Goal: Browse casually

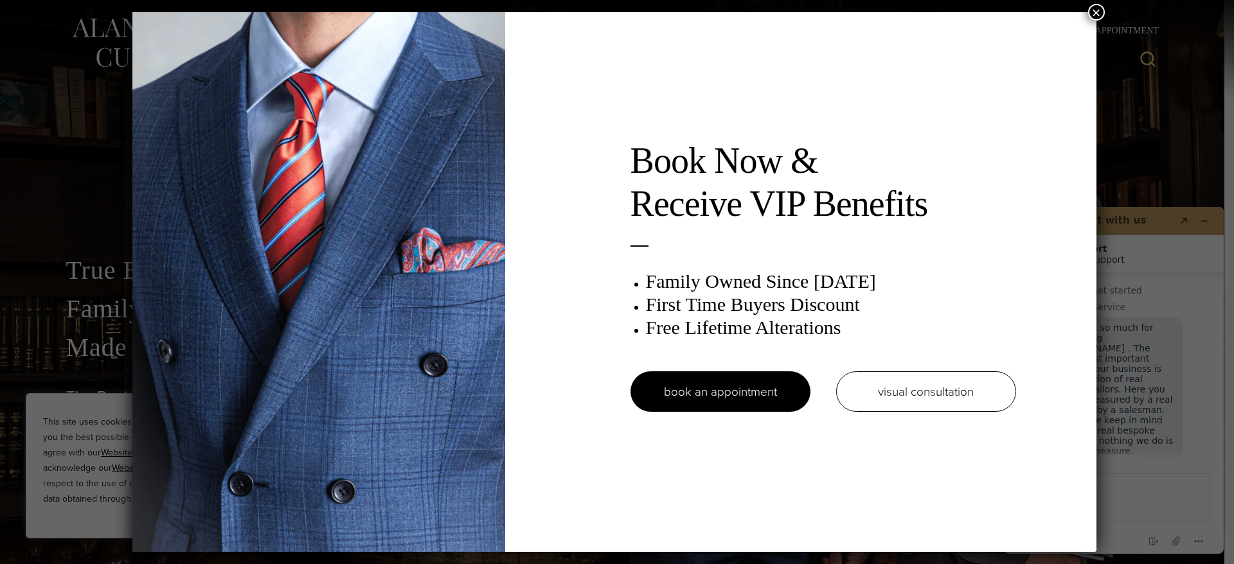
click at [1098, 12] on button "×" at bounding box center [1096, 12] width 17 height 17
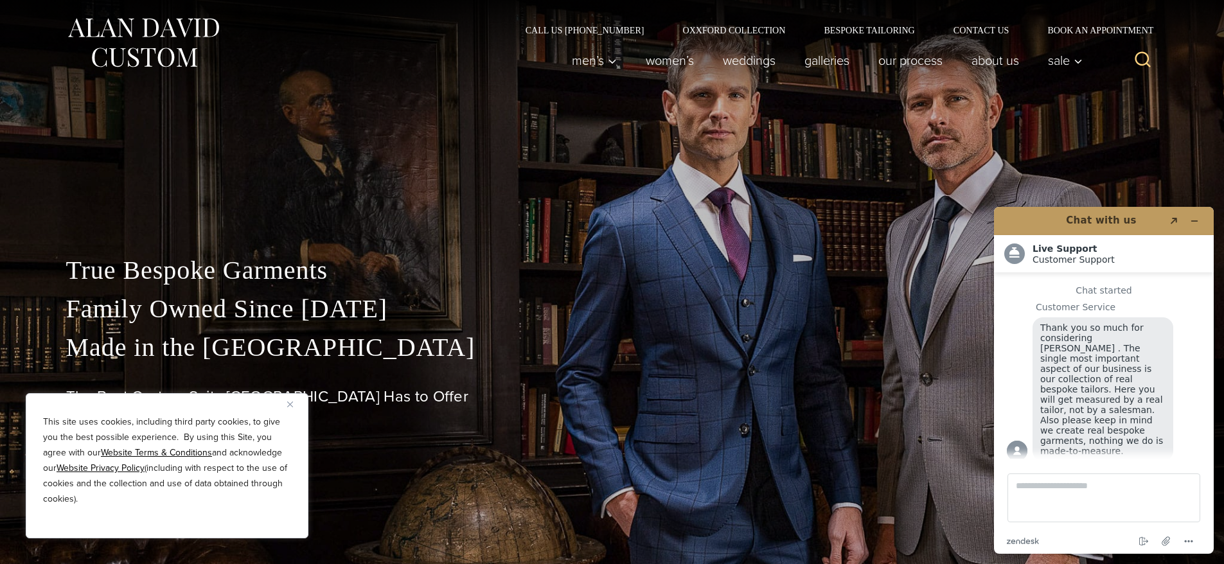
scroll to position [13, 0]
click at [1196, 222] on icon "Minimize widget" at bounding box center [1194, 221] width 9 height 9
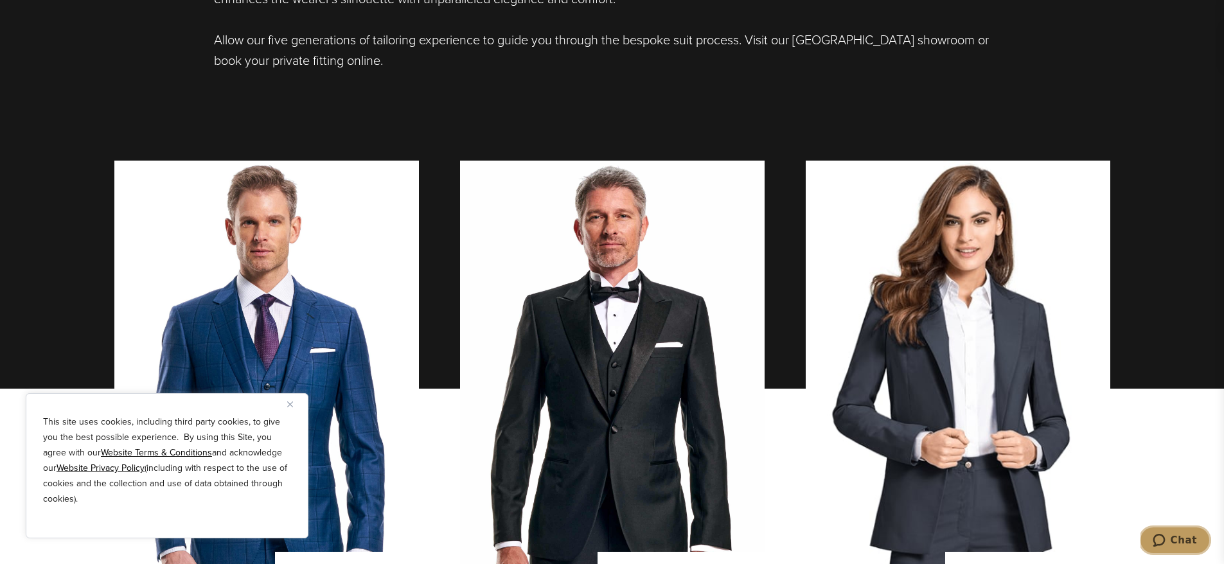
scroll to position [1609, 0]
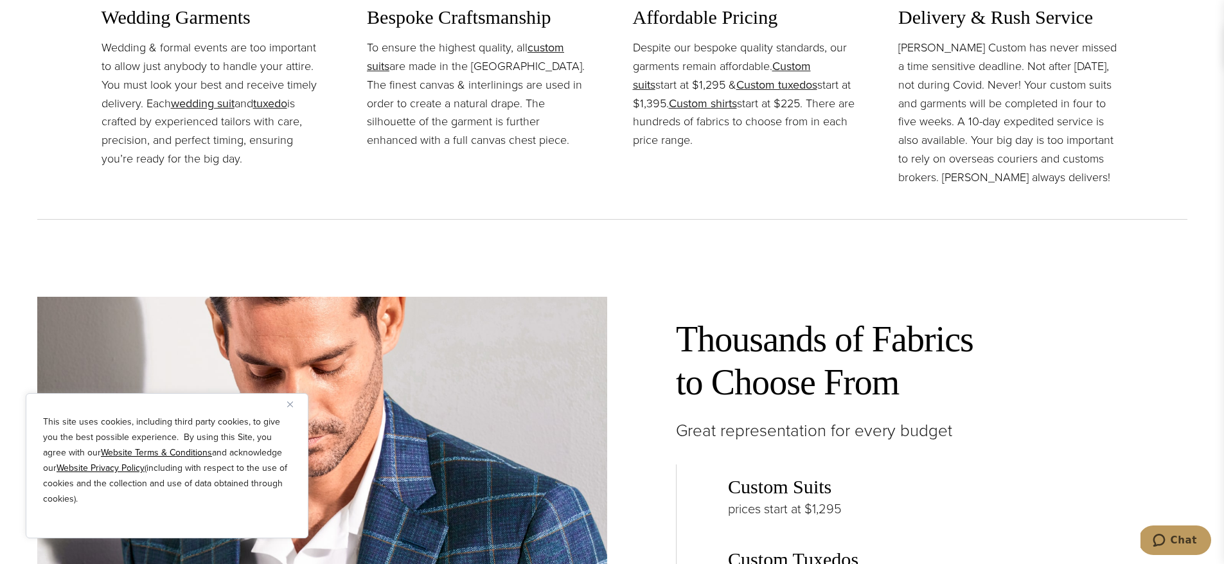
click at [291, 404] on img "Close" at bounding box center [290, 405] width 6 height 6
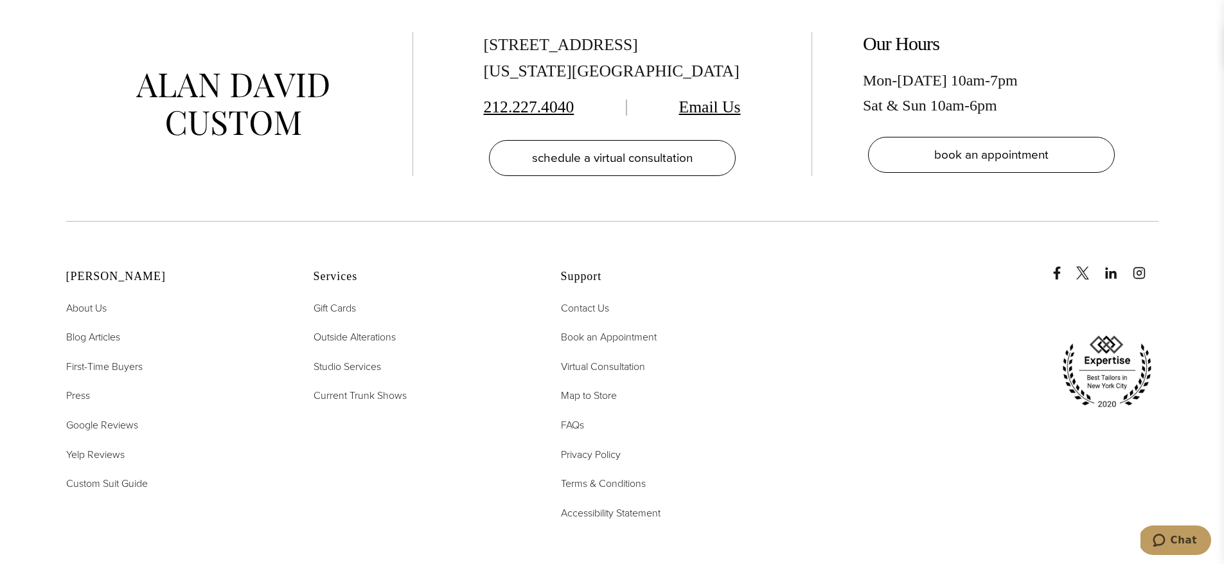
scroll to position [6535, 0]
